Goal: Entertainment & Leisure: Consume media (video, audio)

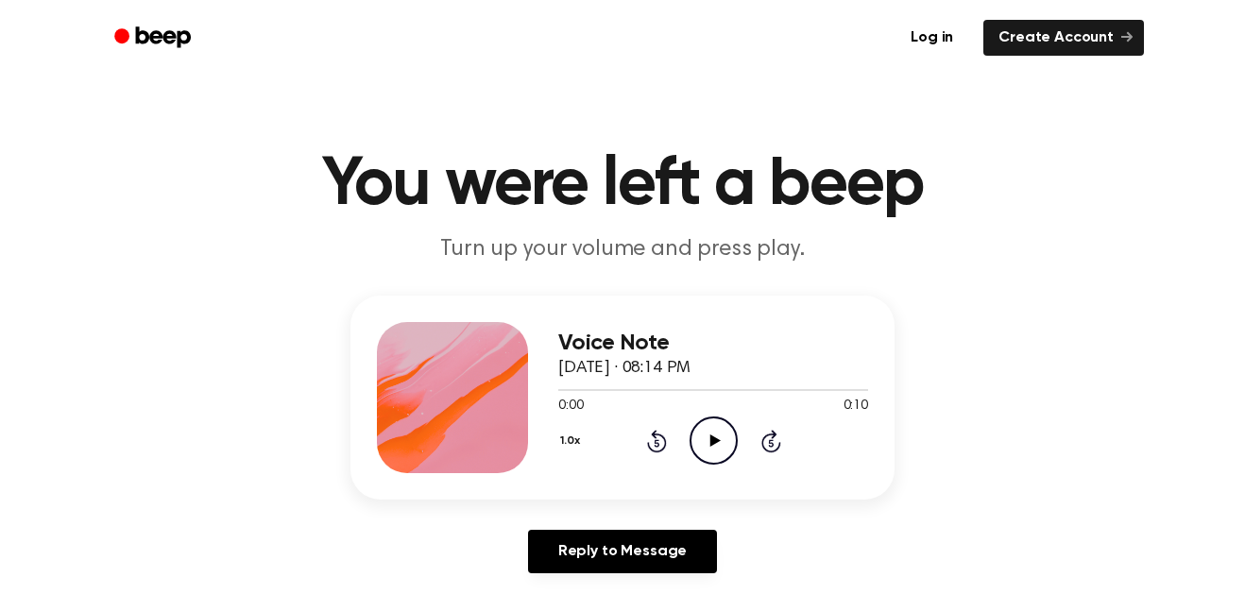
click at [697, 419] on icon "Play Audio" at bounding box center [714, 441] width 48 height 48
click at [708, 444] on icon "Play Audio" at bounding box center [714, 441] width 48 height 48
click at [737, 436] on icon "Play Audio" at bounding box center [714, 441] width 48 height 48
click at [704, 448] on icon "Play Audio" at bounding box center [714, 441] width 48 height 48
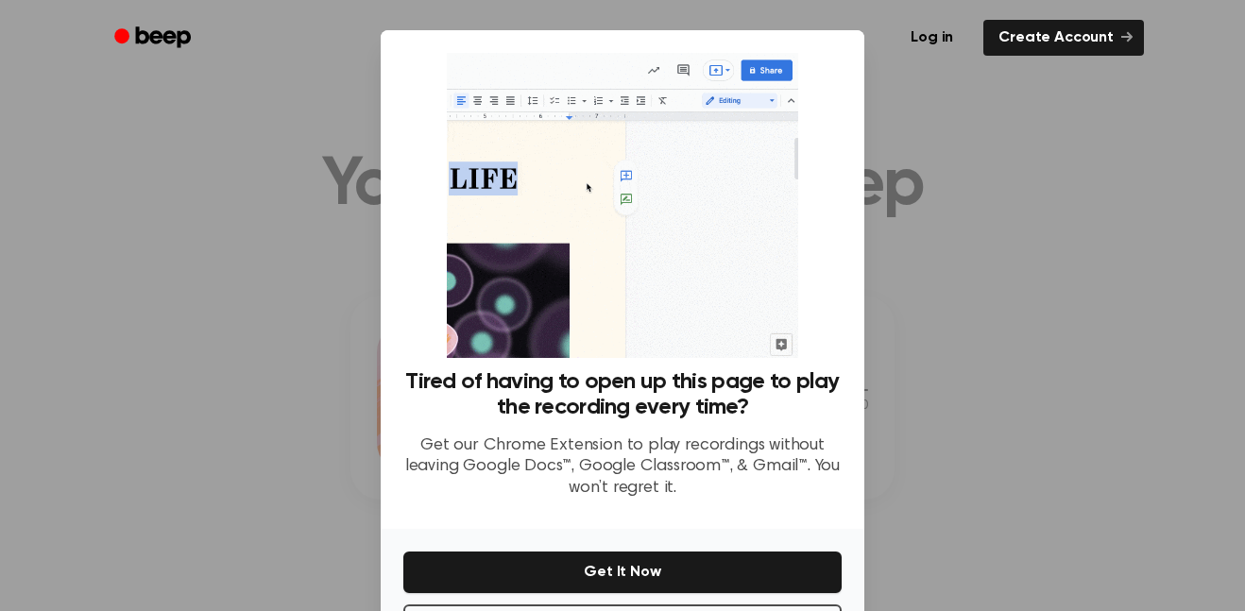
click at [247, 497] on div at bounding box center [622, 305] width 1245 height 611
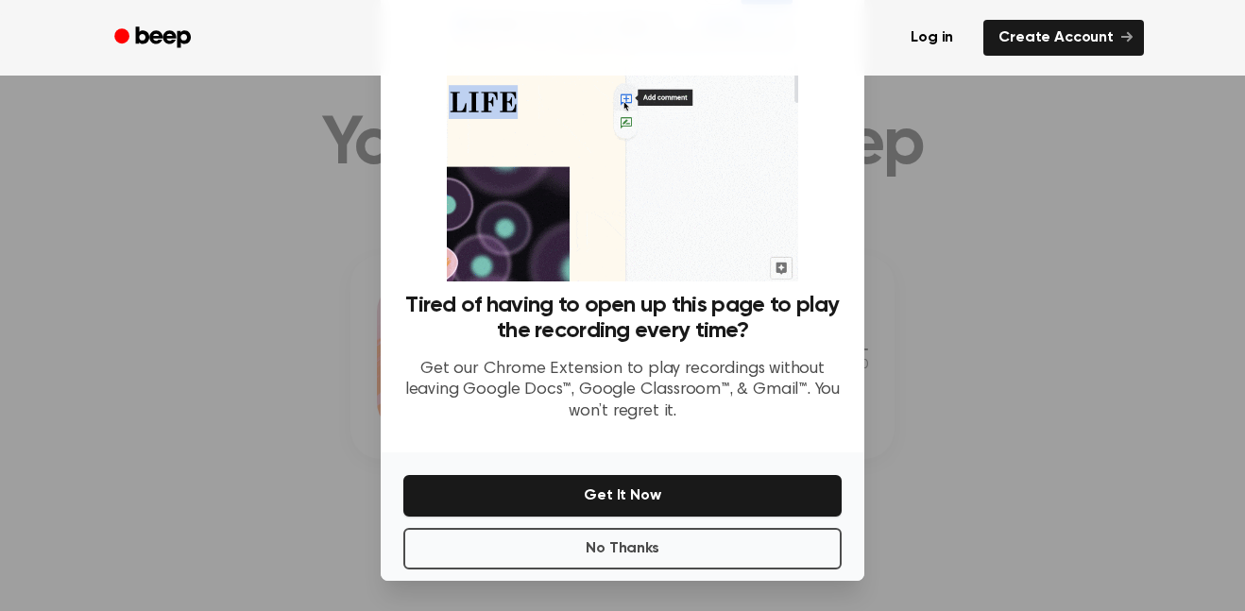
scroll to position [61, 0]
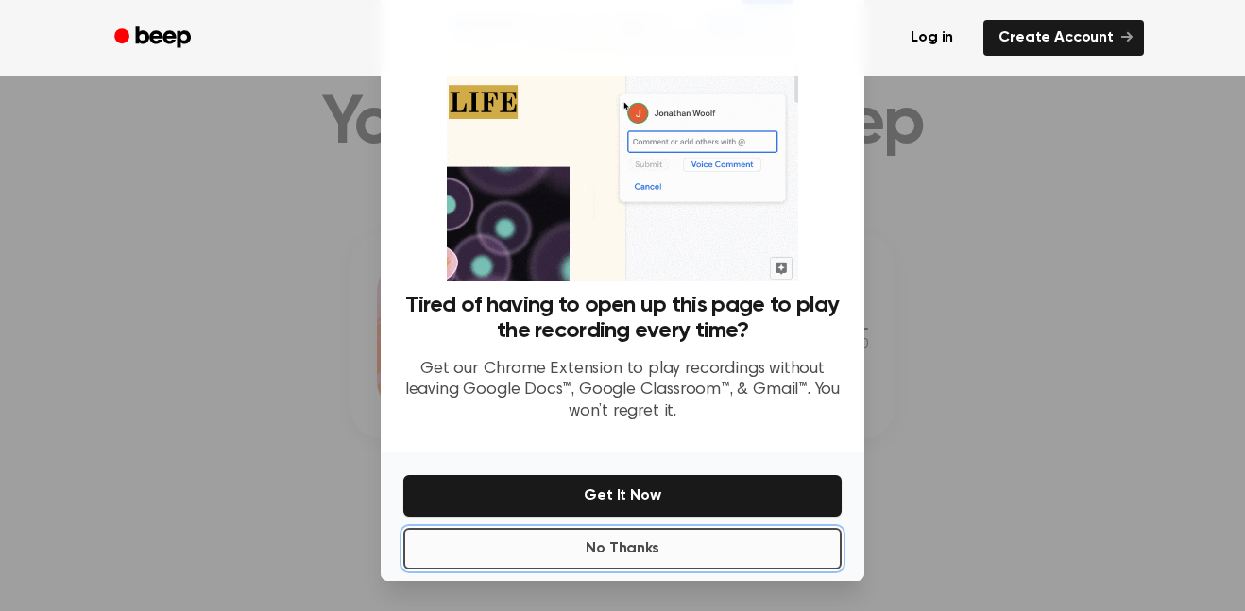
click at [447, 556] on button "No Thanks" at bounding box center [622, 549] width 438 height 42
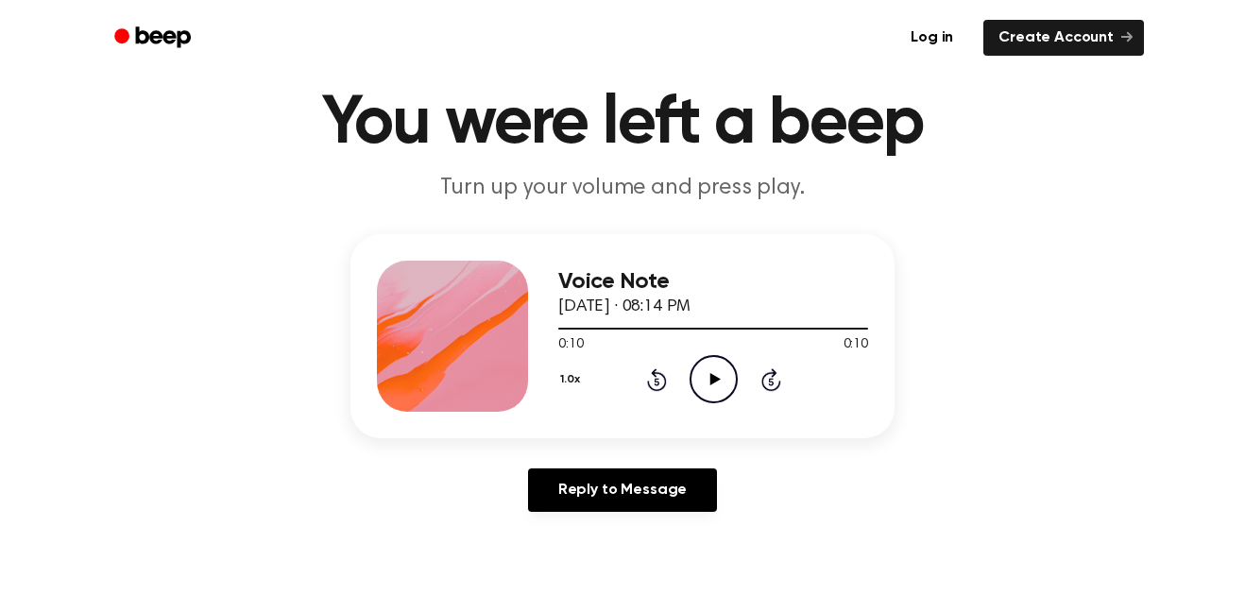
click at [710, 367] on icon "Play Audio" at bounding box center [714, 379] width 48 height 48
click at [712, 367] on icon "Play Audio" at bounding box center [714, 379] width 48 height 48
click at [728, 366] on icon "Play Audio" at bounding box center [714, 379] width 48 height 48
click at [729, 372] on icon "Play Audio" at bounding box center [714, 379] width 48 height 48
click at [707, 402] on circle at bounding box center [714, 379] width 46 height 46
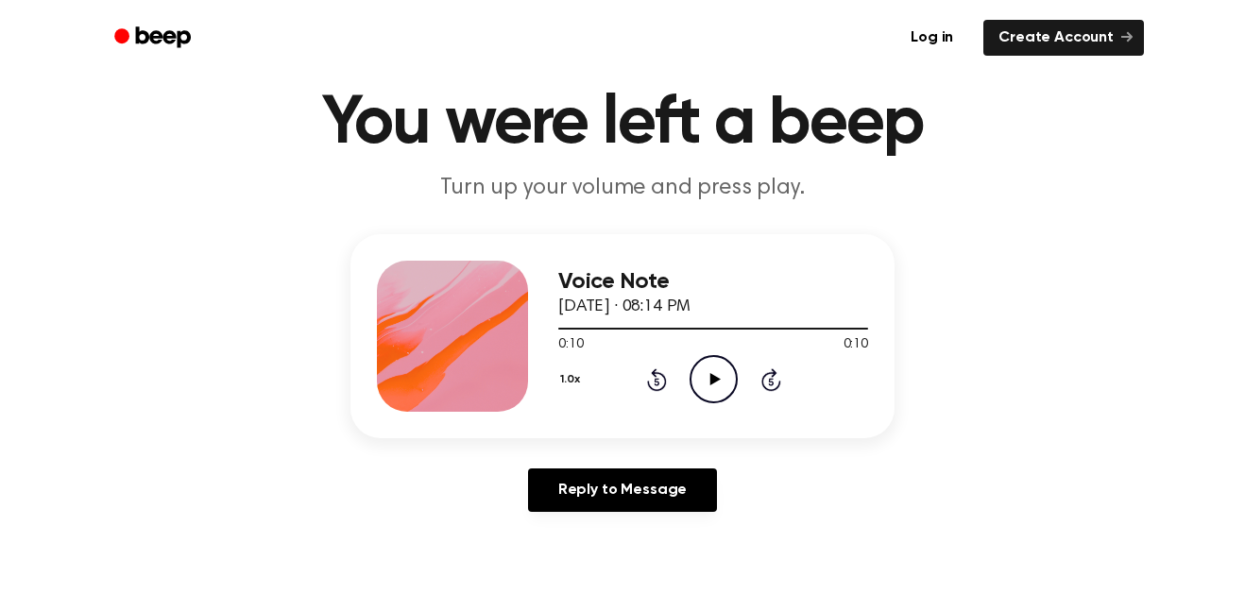
click at [709, 376] on icon "Play Audio" at bounding box center [714, 379] width 48 height 48
click at [742, 395] on div "1.0x Rewind 5 seconds Play Audio Skip 5 seconds" at bounding box center [713, 379] width 310 height 48
click at [722, 362] on icon "Play Audio" at bounding box center [714, 379] width 48 height 48
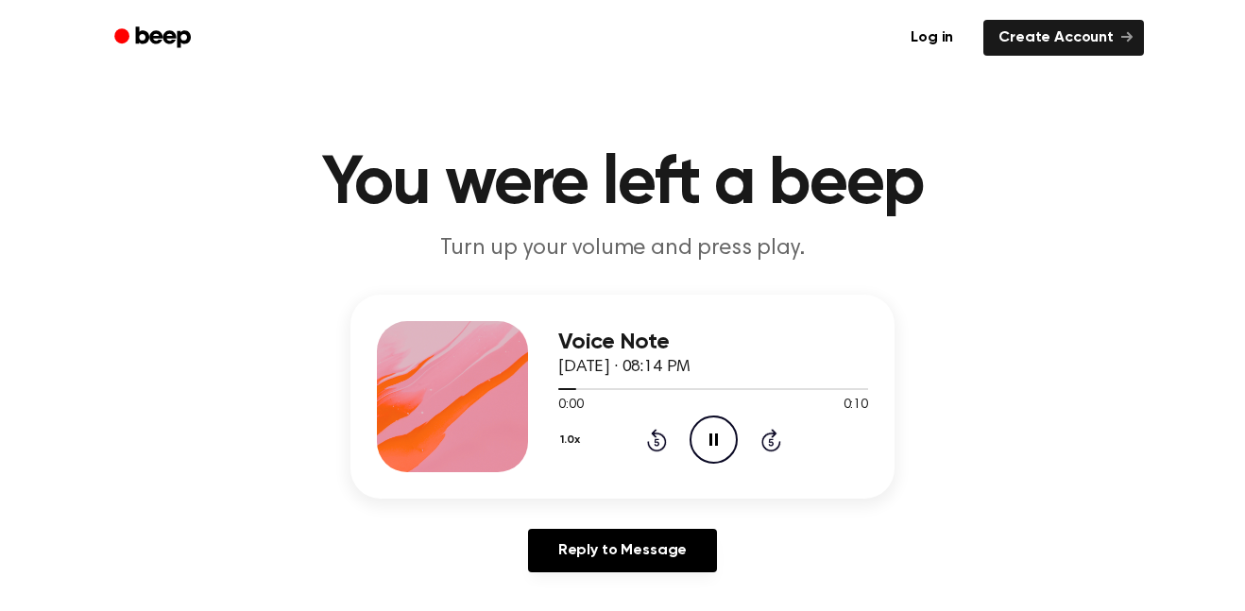
scroll to position [0, 0]
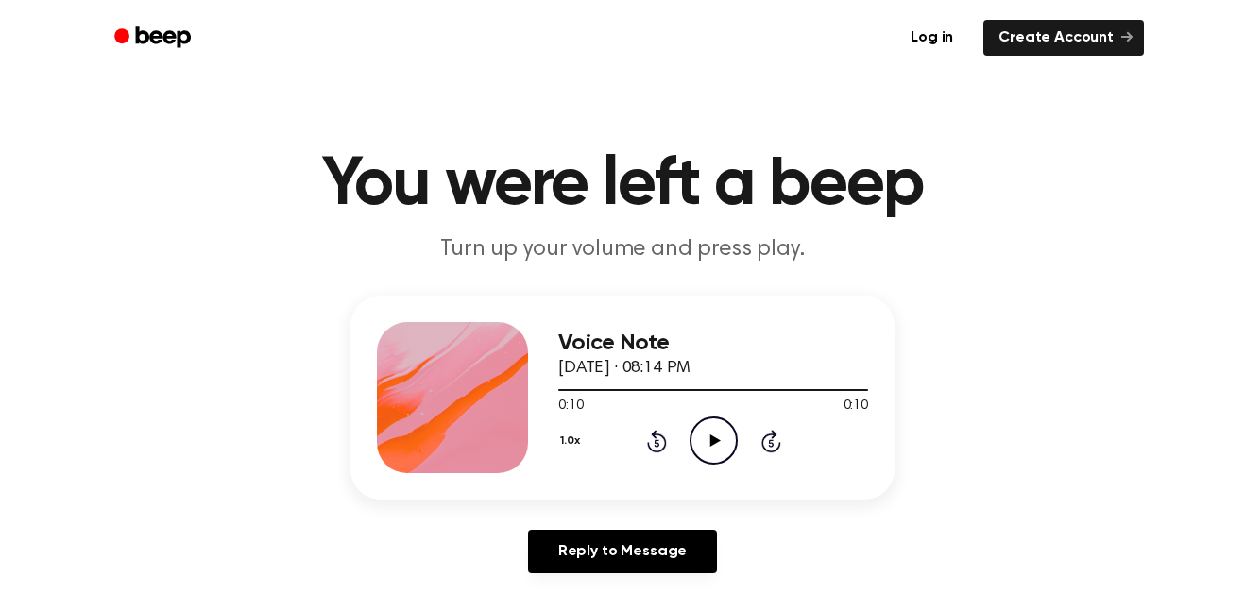
click at [721, 455] on icon "Play Audio" at bounding box center [714, 441] width 48 height 48
click at [696, 440] on icon "Pause Audio" at bounding box center [714, 441] width 48 height 48
click at [718, 455] on icon "Play Audio" at bounding box center [714, 441] width 48 height 48
